Goal: Transaction & Acquisition: Purchase product/service

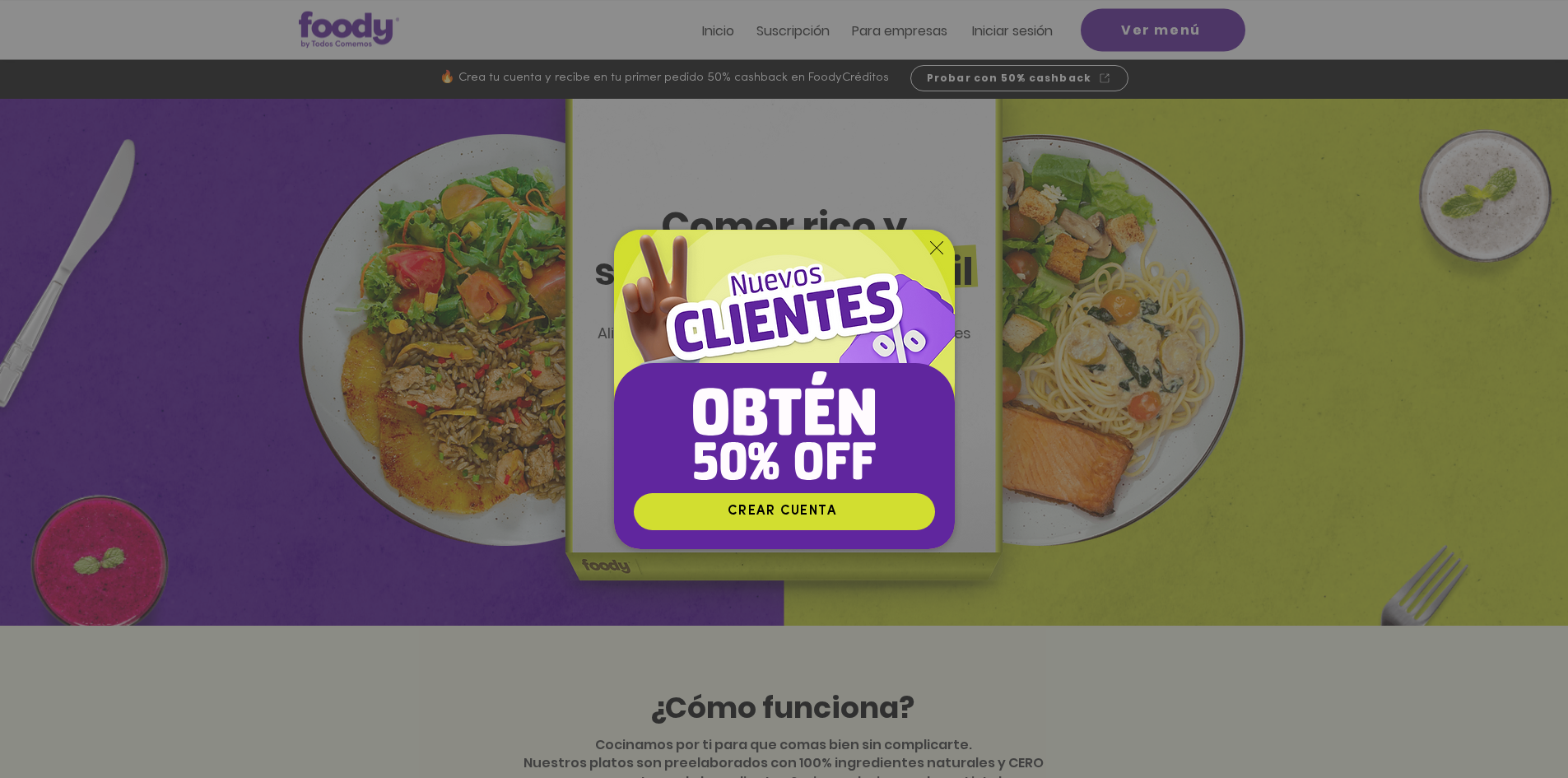
click at [776, 505] on span "CREAR CUENTA" at bounding box center [782, 511] width 109 height 13
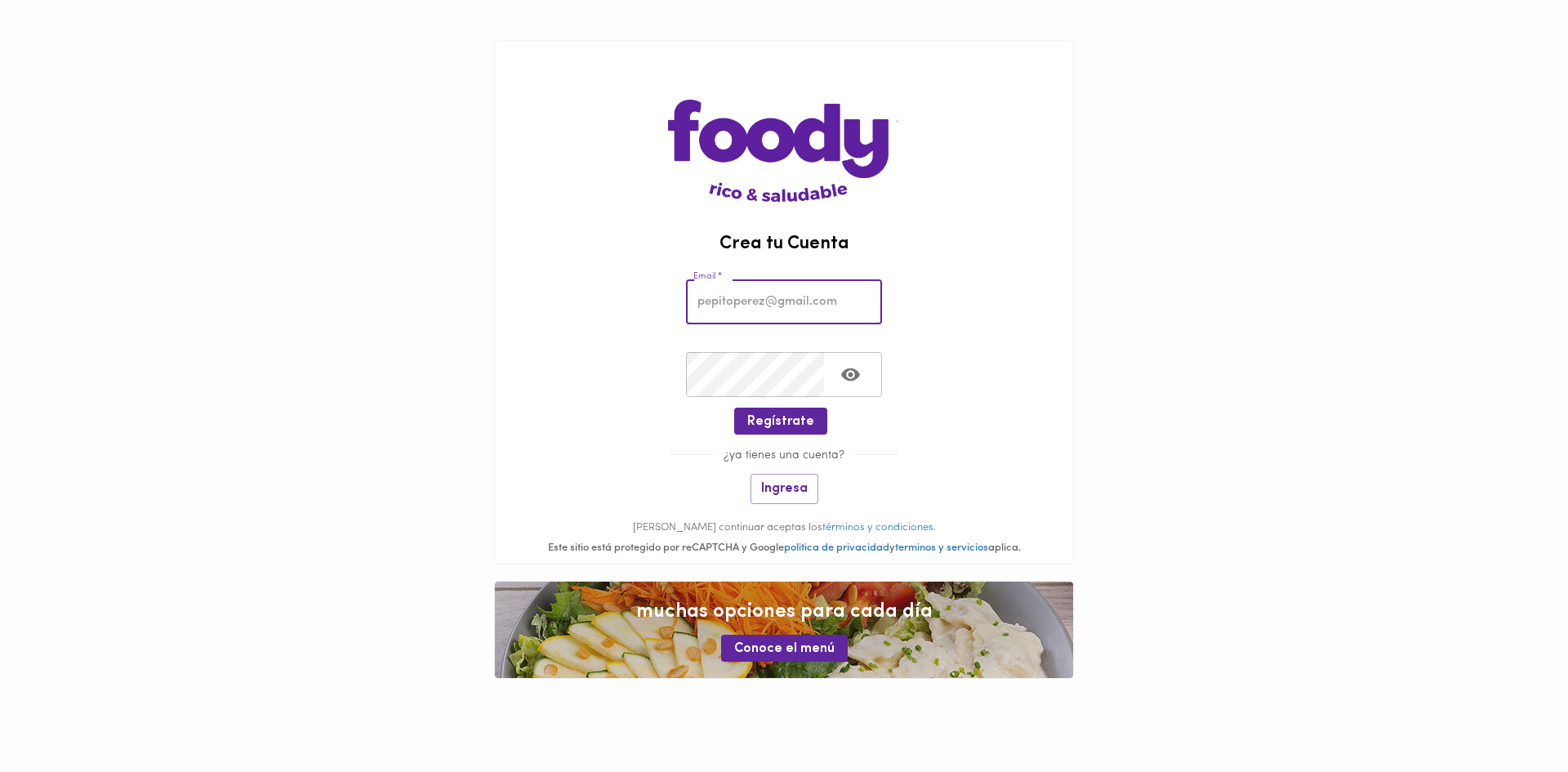
click at [814, 304] on input "email" at bounding box center [784, 302] width 196 height 45
type input "[EMAIL_ADDRESS][DOMAIN_NAME]"
click at [856, 374] on icon "Toggle password visibility" at bounding box center [850, 374] width 19 height 13
click at [771, 418] on span "Regístrate" at bounding box center [780, 422] width 67 height 16
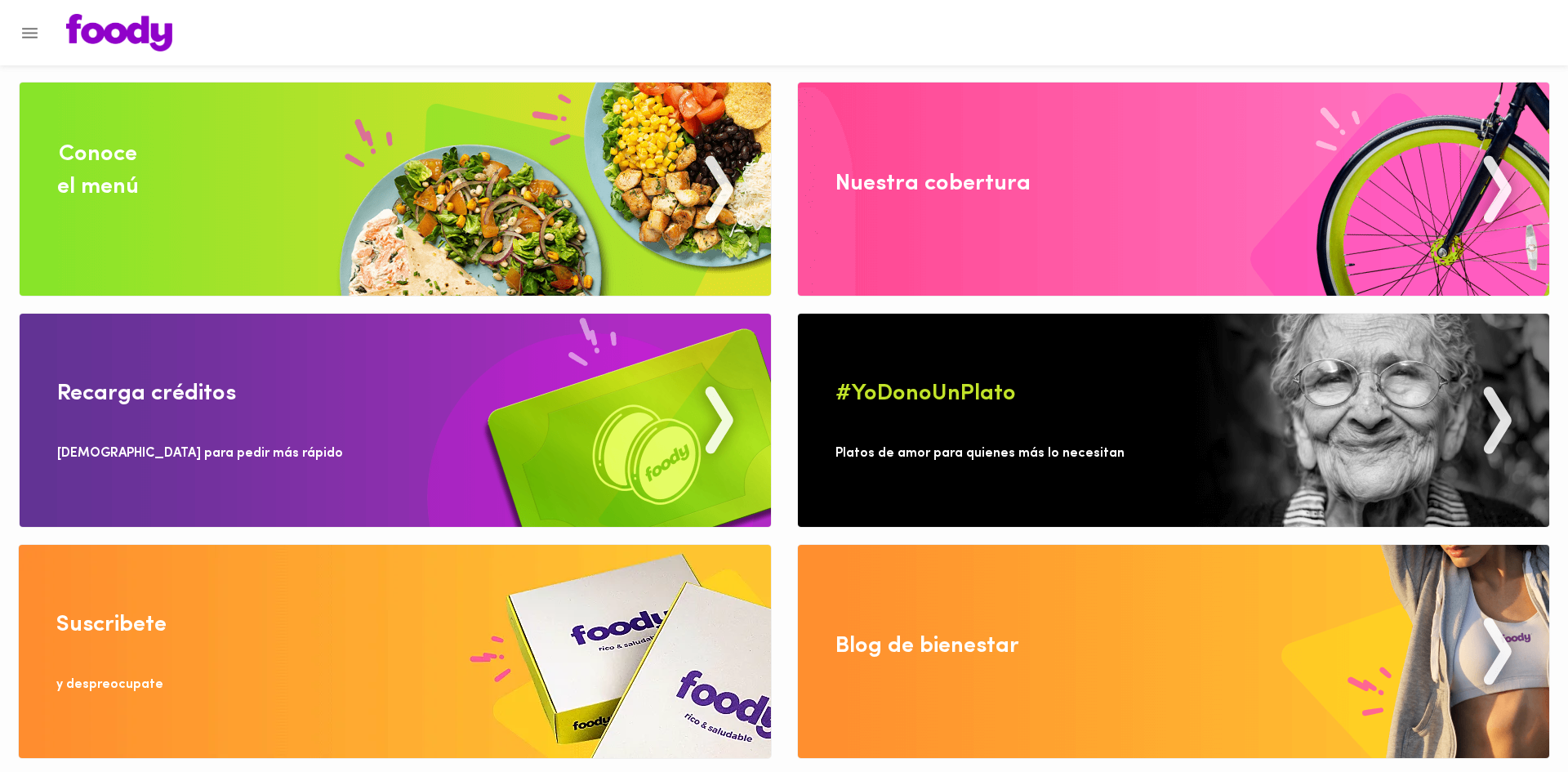
click at [667, 259] on img at bounding box center [395, 189] width 751 height 213
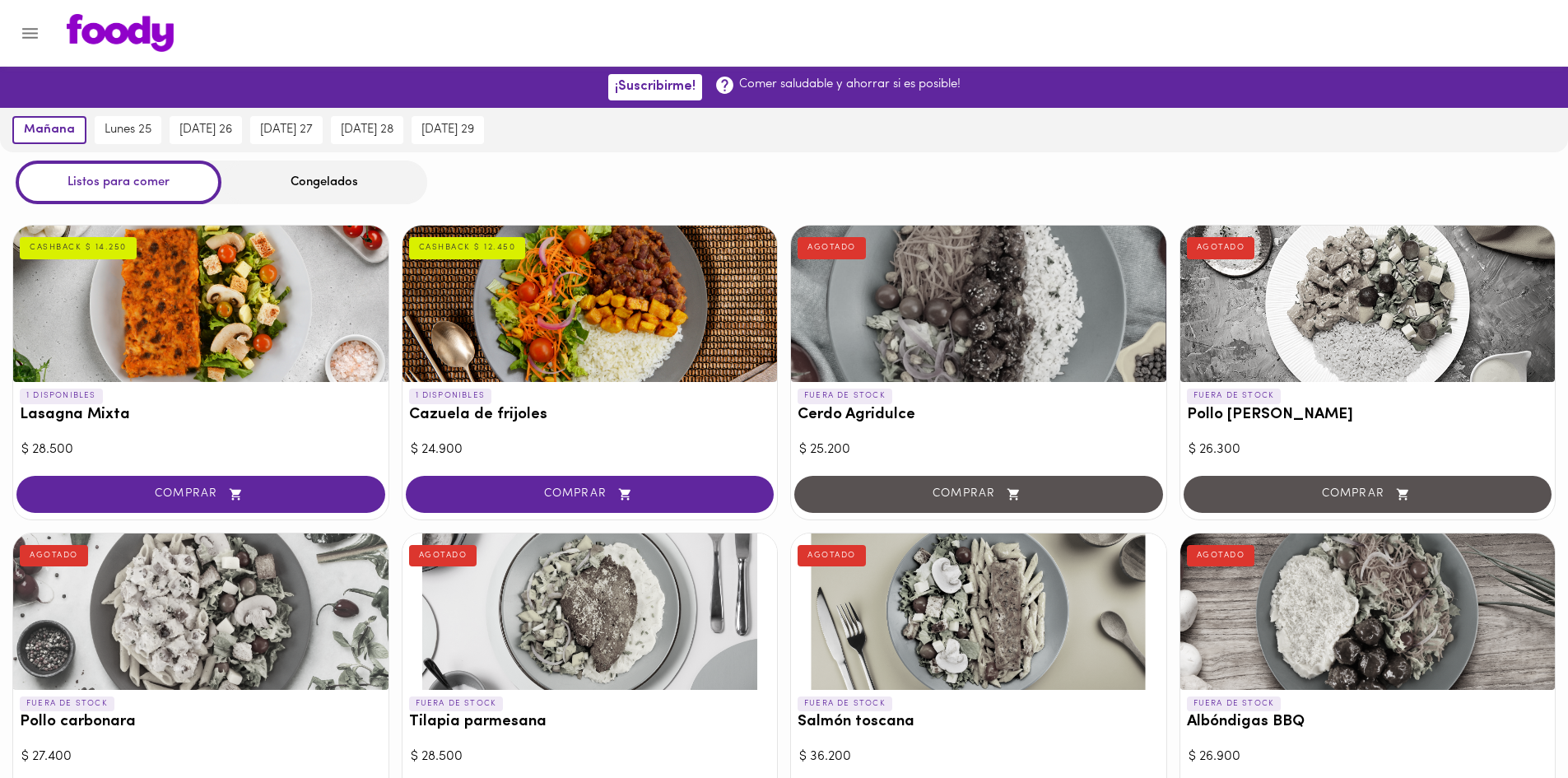
click at [385, 179] on div "Congelados" at bounding box center [324, 182] width 206 height 43
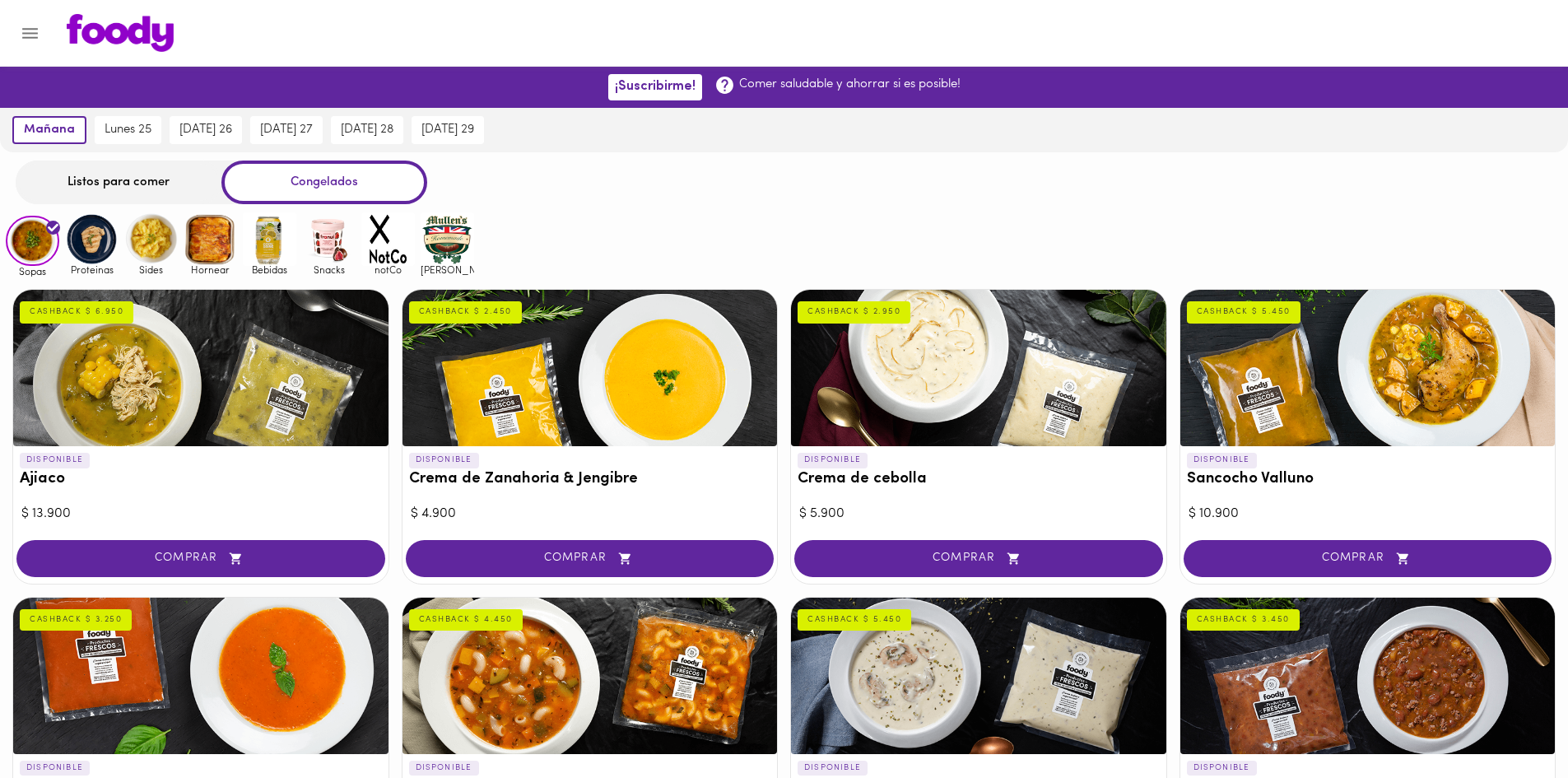
click at [137, 182] on div "Listos para comer" at bounding box center [118, 182] width 206 height 43
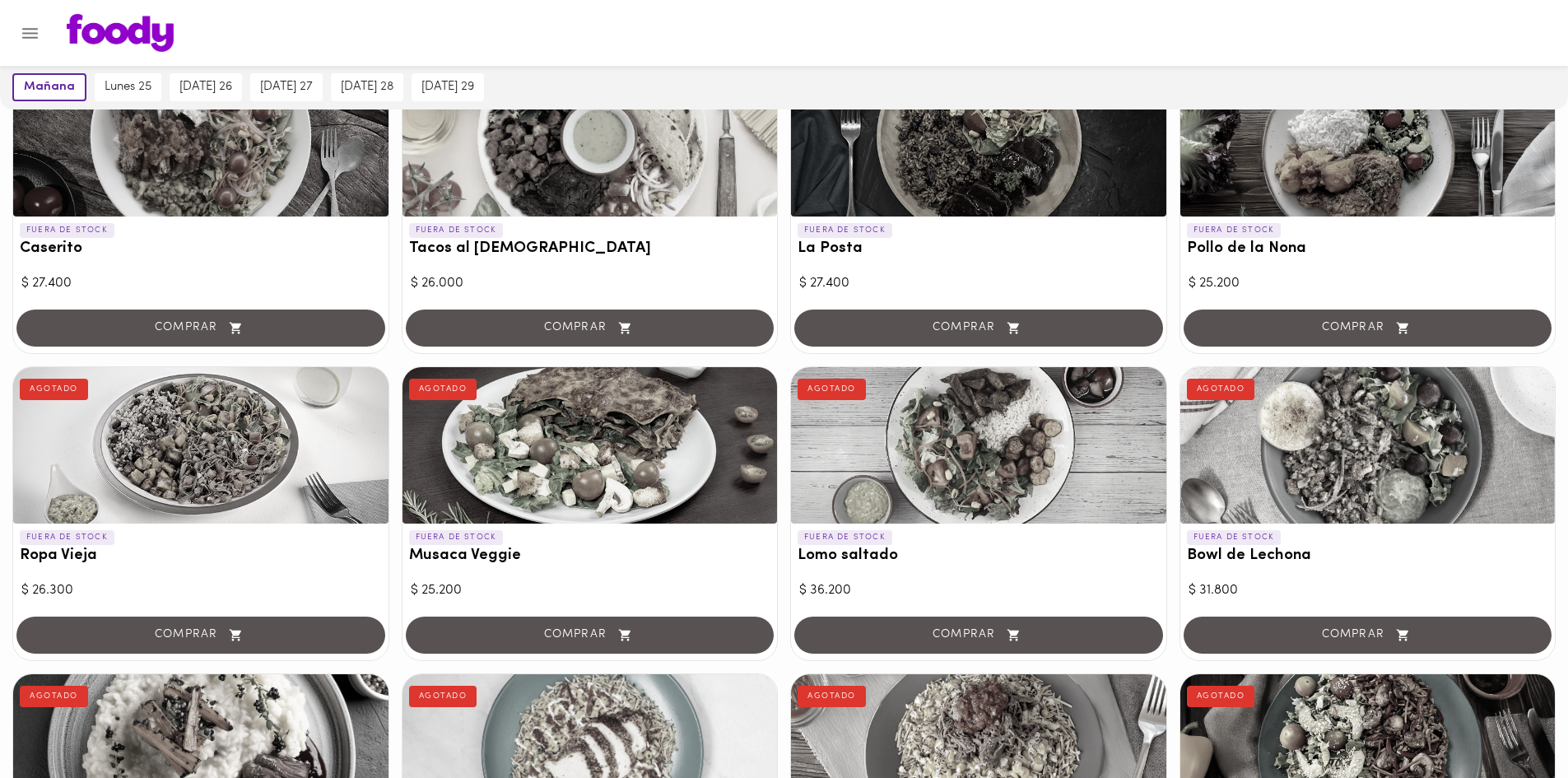
scroll to position [1317, 0]
